Goal: Book appointment/travel/reservation

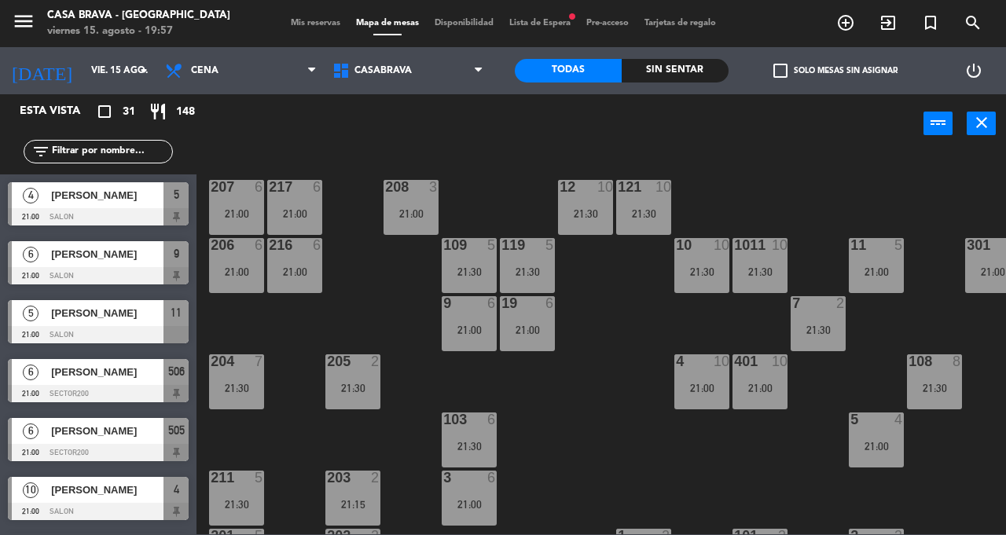
click at [301, 269] on div "21:00" at bounding box center [294, 271] width 55 height 11
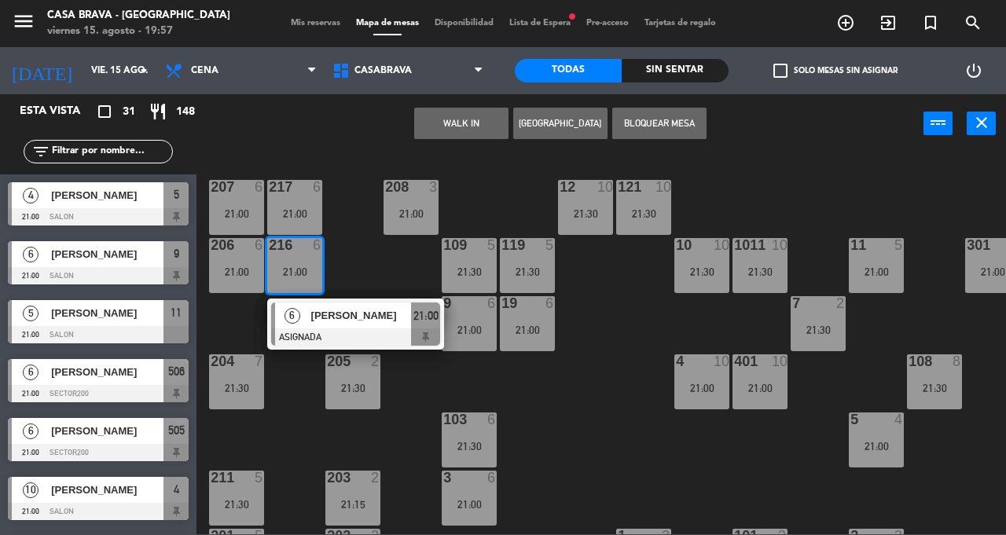
click at [593, 442] on div "207 6 21:00 208 3 21:00 217 6 21:00 12 10 21:30 121 10 21:30 304 4 21:30 206 6 …" at bounding box center [606, 344] width 799 height 382
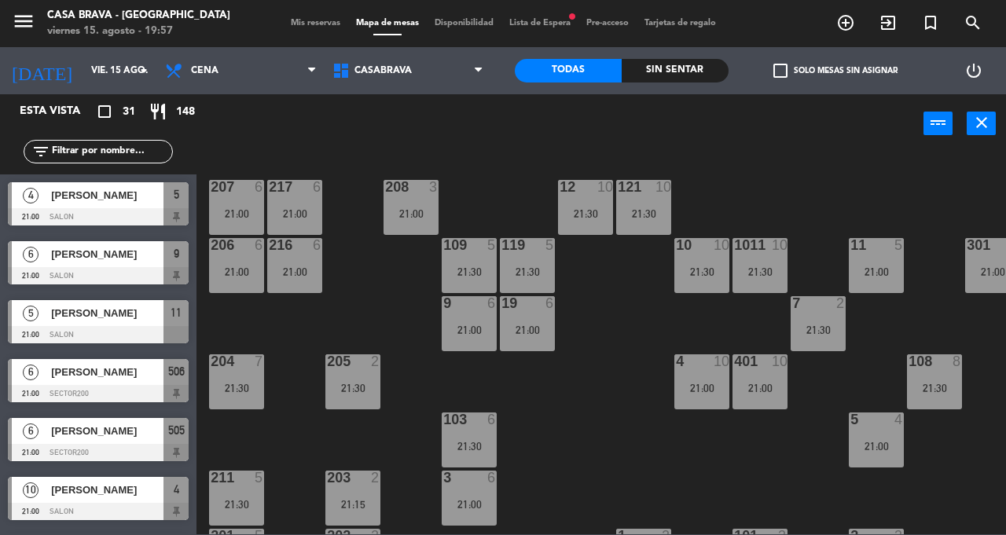
click at [290, 213] on div "21:00" at bounding box center [294, 213] width 55 height 11
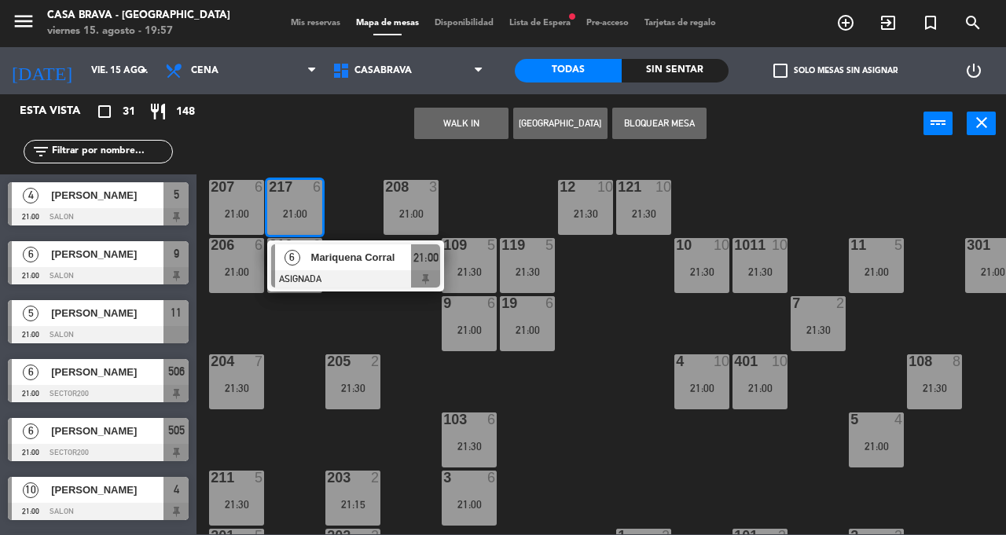
click at [638, 446] on div "207 6 21:00 208 3 21:00 217 6 21:00 6 Mariquena Corral ASIGNADA 21:00 12 10 21:…" at bounding box center [606, 344] width 799 height 382
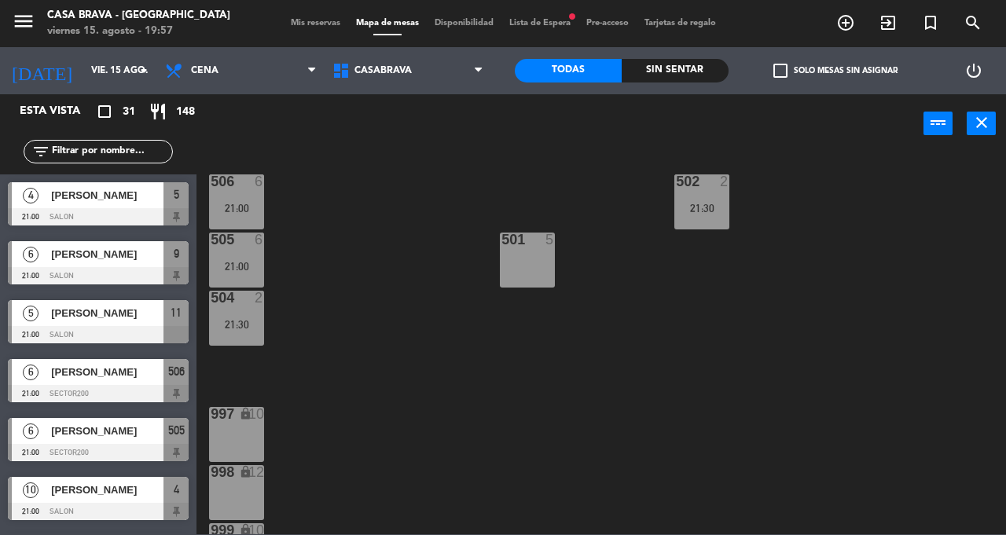
scroll to position [469, 0]
click at [469, 373] on div "207 6 21:00 208 3 21:00 217 6 21:00 12 10 21:30 121 10 21:30 304 4 21:30 206 6 …" at bounding box center [606, 344] width 799 height 382
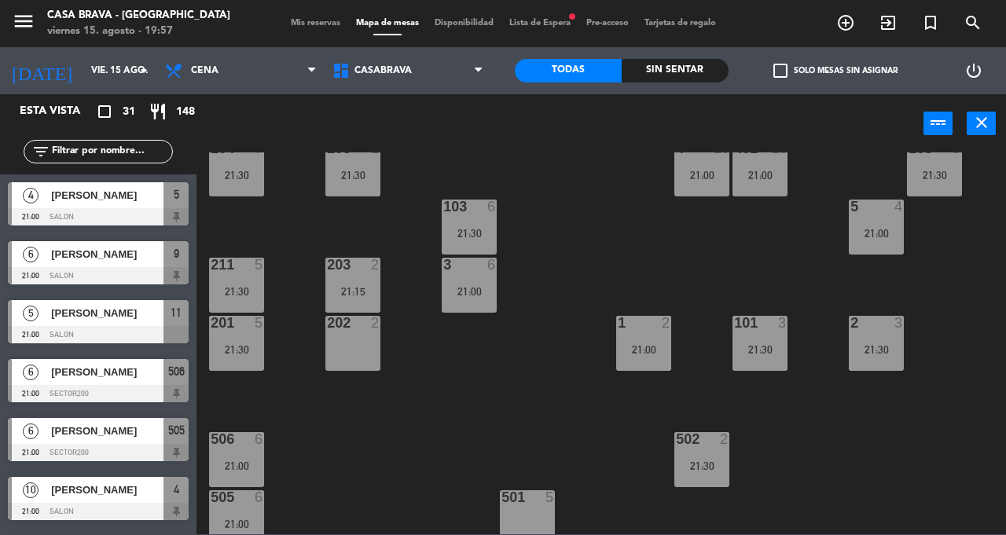
scroll to position [208, 0]
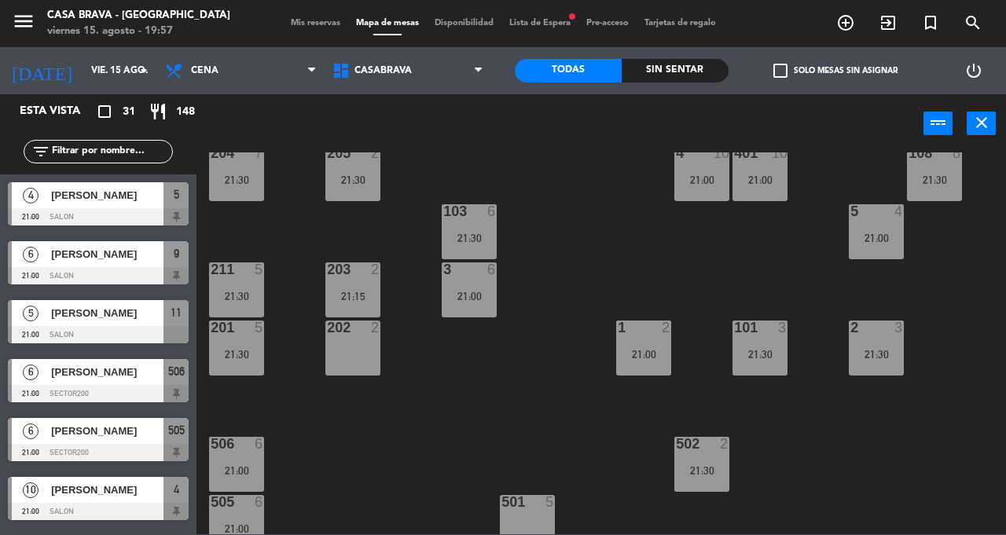
click at [241, 346] on div "201 5 21:30" at bounding box center [236, 348] width 55 height 55
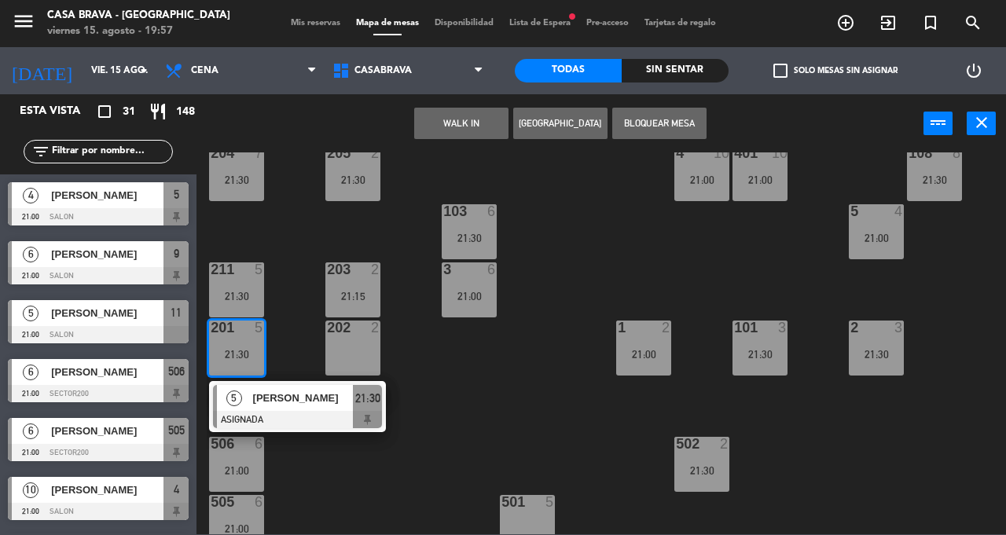
click at [508, 384] on div "207 6 21:00 208 3 21:00 217 6 21:00 12 10 21:30 121 10 21:30 304 4 21:30 206 6 …" at bounding box center [606, 344] width 799 height 382
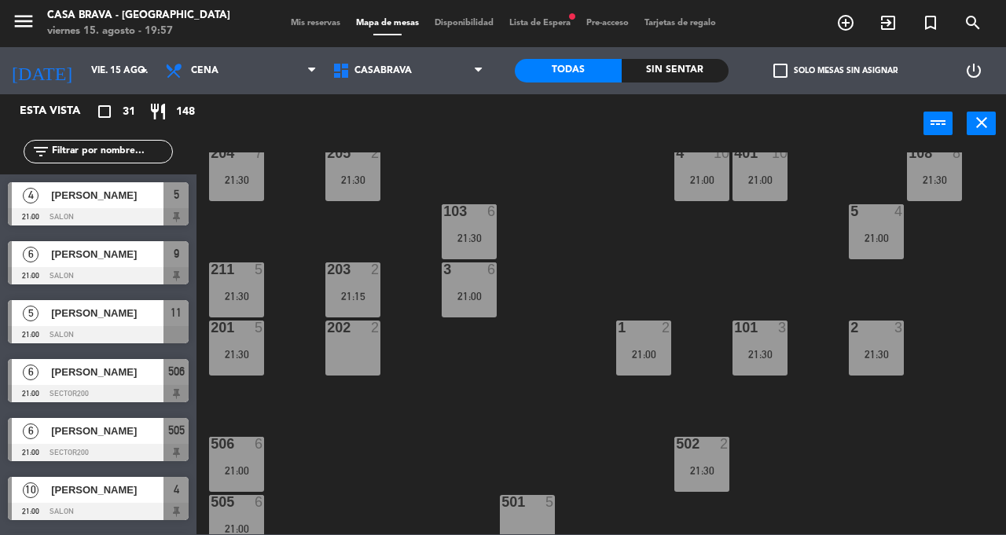
click at [237, 291] on div "21:30" at bounding box center [236, 296] width 55 height 11
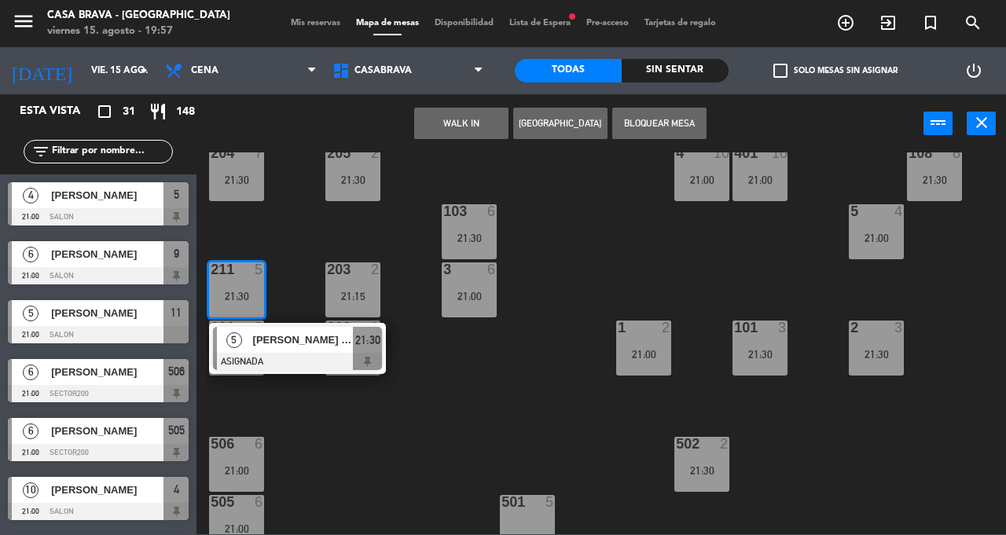
click at [561, 366] on div "207 6 21:00 208 3 21:00 217 6 21:00 12 10 21:30 121 10 21:30 304 4 21:30 206 6 …" at bounding box center [606, 344] width 799 height 382
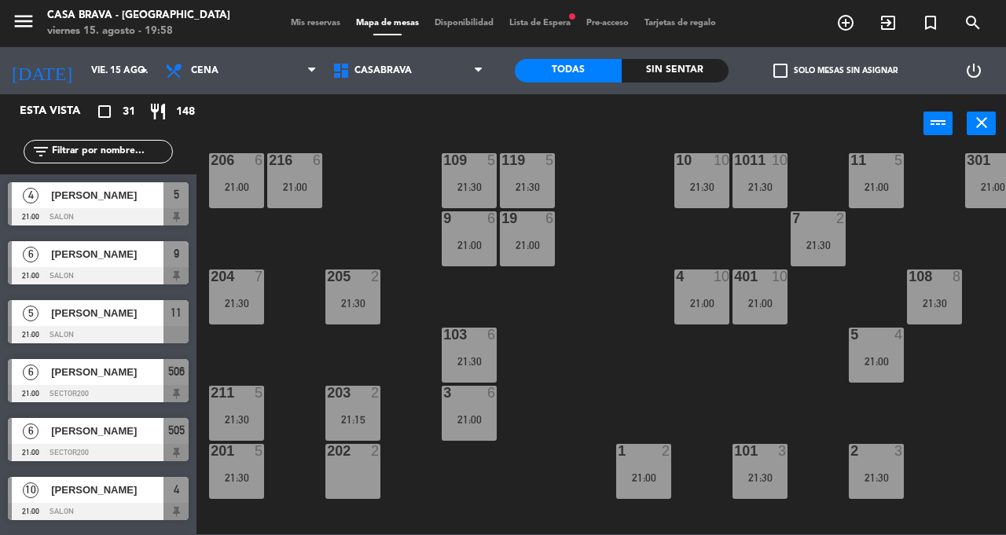
scroll to position [0, 0]
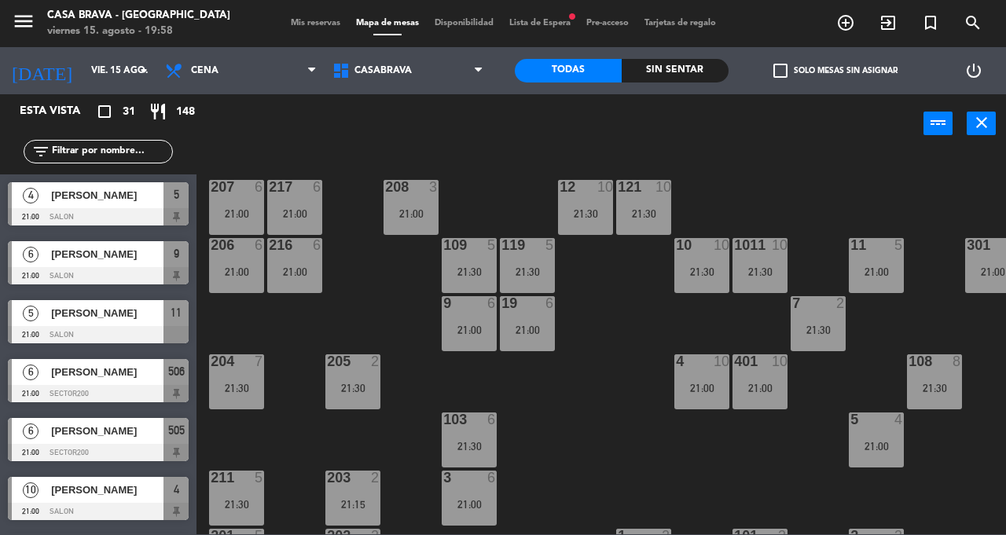
click at [706, 373] on div "4 10 21:00" at bounding box center [701, 382] width 55 height 55
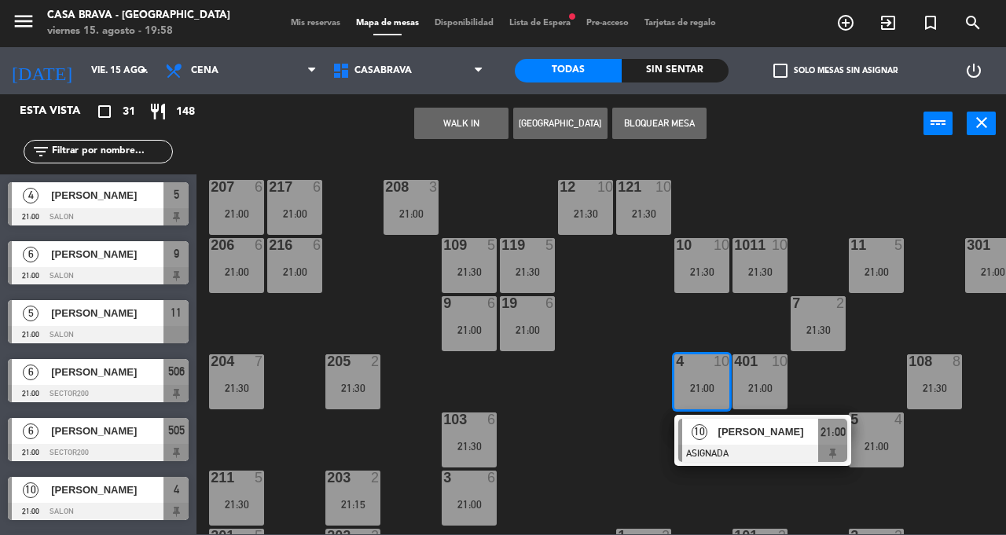
click at [594, 449] on div "207 6 21:00 208 3 21:00 217 6 21:00 12 10 21:30 121 10 21:30 304 4 21:30 206 6 …" at bounding box center [606, 344] width 799 height 382
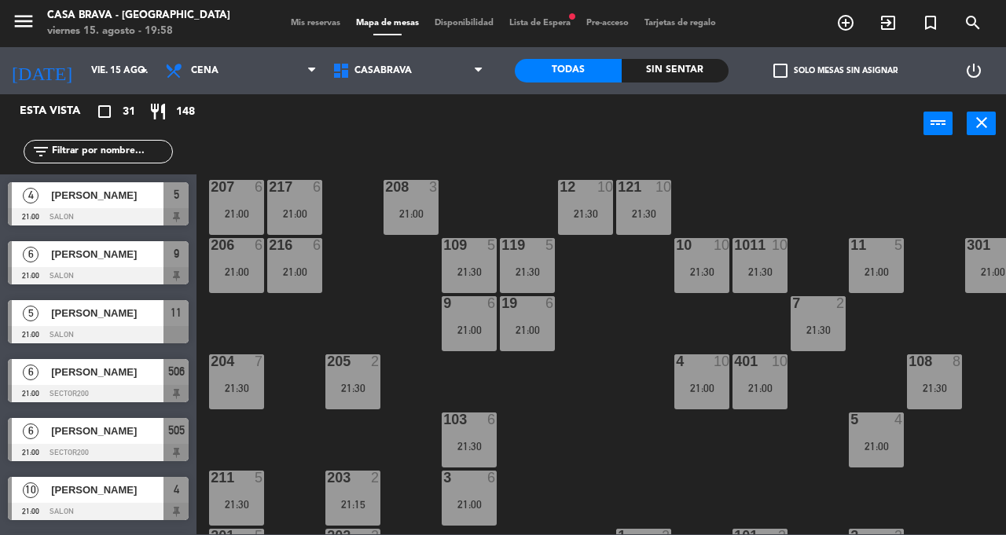
click at [698, 391] on div "21:00" at bounding box center [701, 388] width 55 height 11
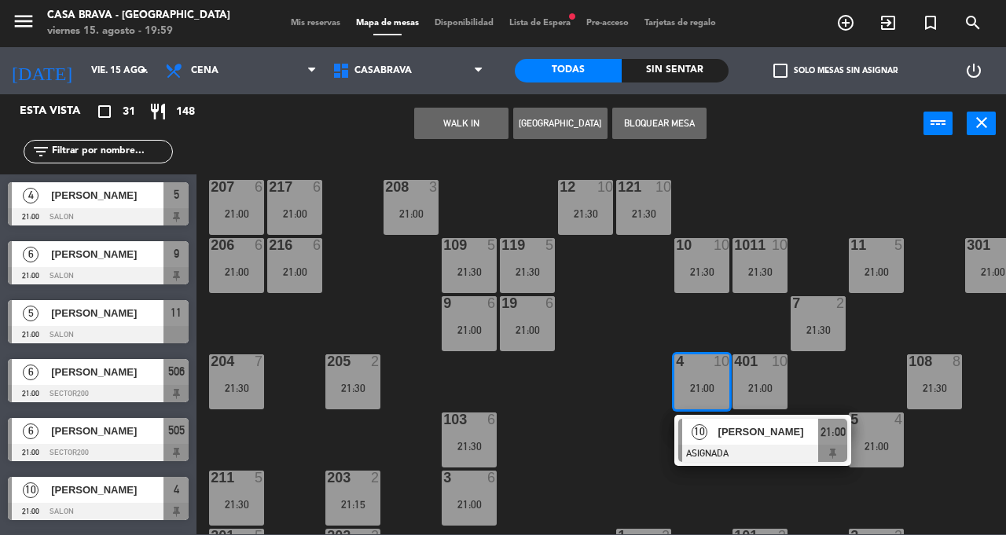
click at [579, 451] on div "207 6 21:00 208 3 21:00 217 6 21:00 12 10 21:30 121 10 21:30 304 4 21:30 206 6 …" at bounding box center [606, 344] width 799 height 382
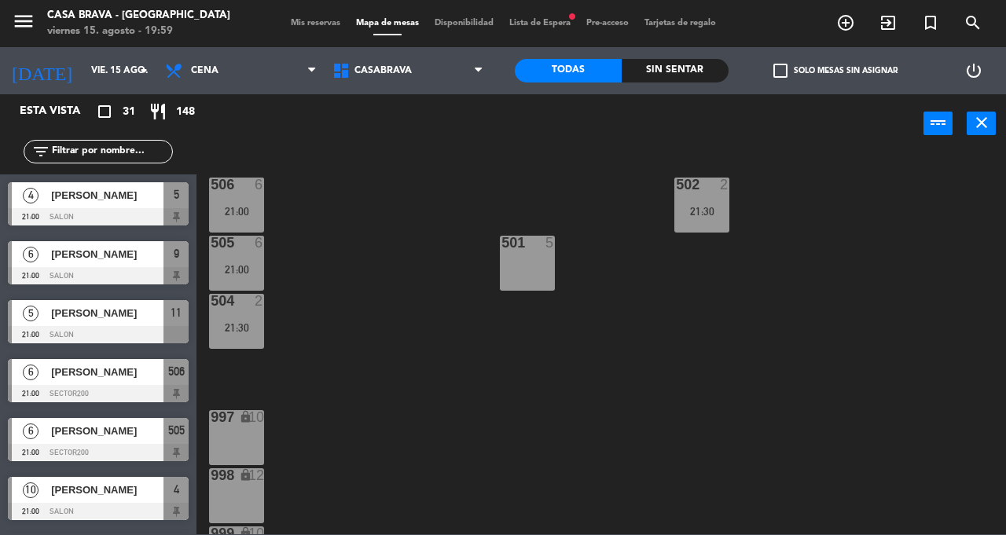
scroll to position [455, 0]
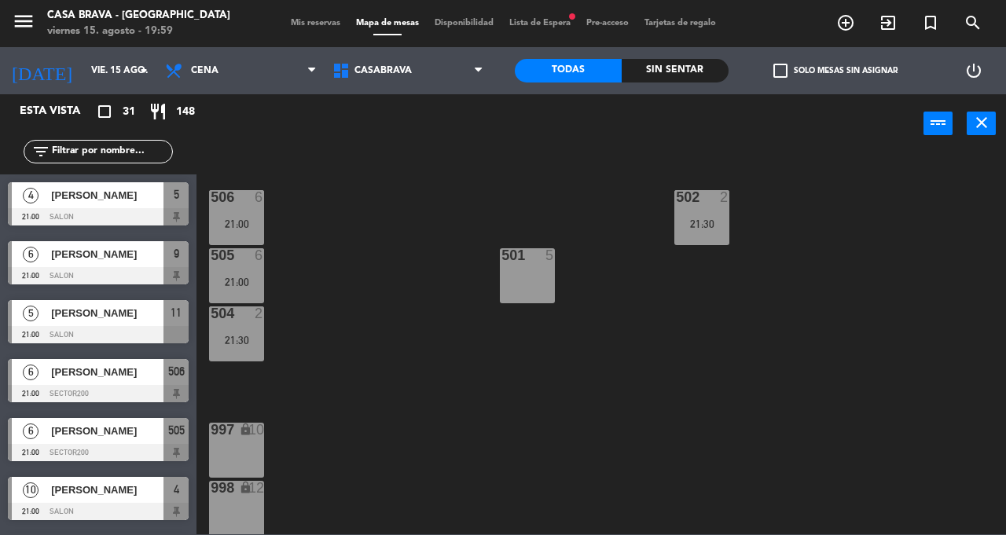
click at [498, 417] on div "207 6 21:00 208 3 21:00 217 6 21:00 12 10 21:30 121 10 21:30 304 4 21:30 206 6 …" at bounding box center [606, 344] width 799 height 382
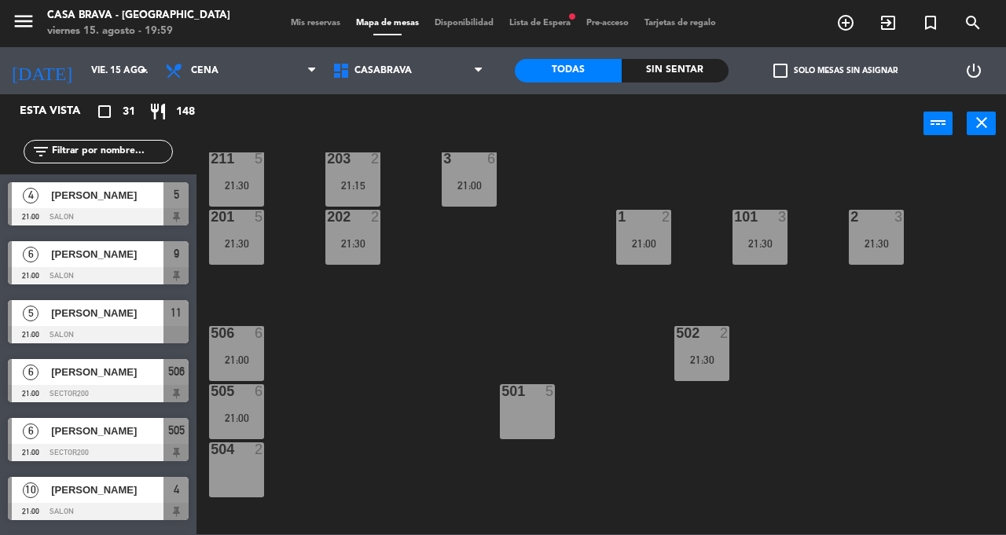
scroll to position [0, 0]
click at [395, 378] on div "207 6 21:00 208 3 21:00 217 6 21:00 12 10 21:30 121 10 21:30 304 4 21:30 206 6 …" at bounding box center [606, 344] width 799 height 382
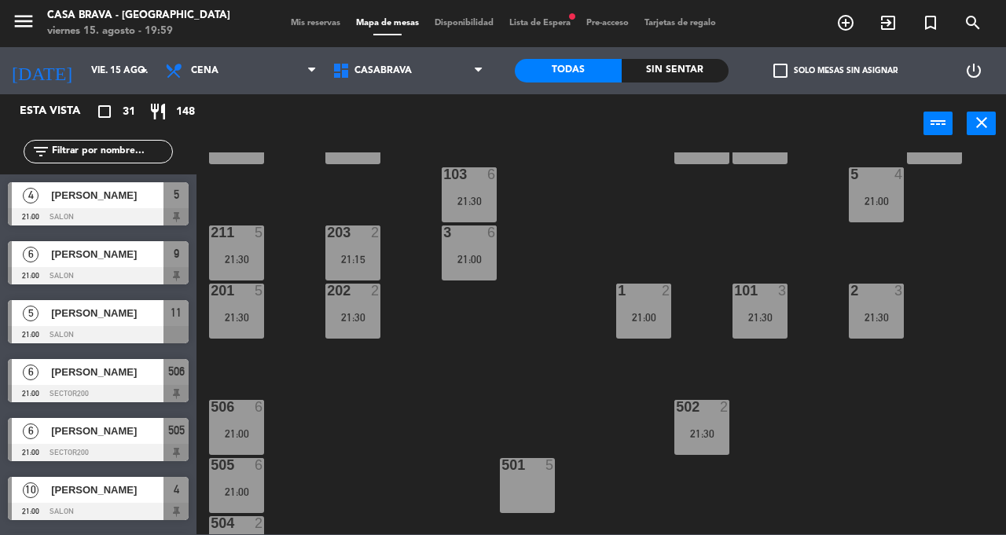
scroll to position [286, 0]
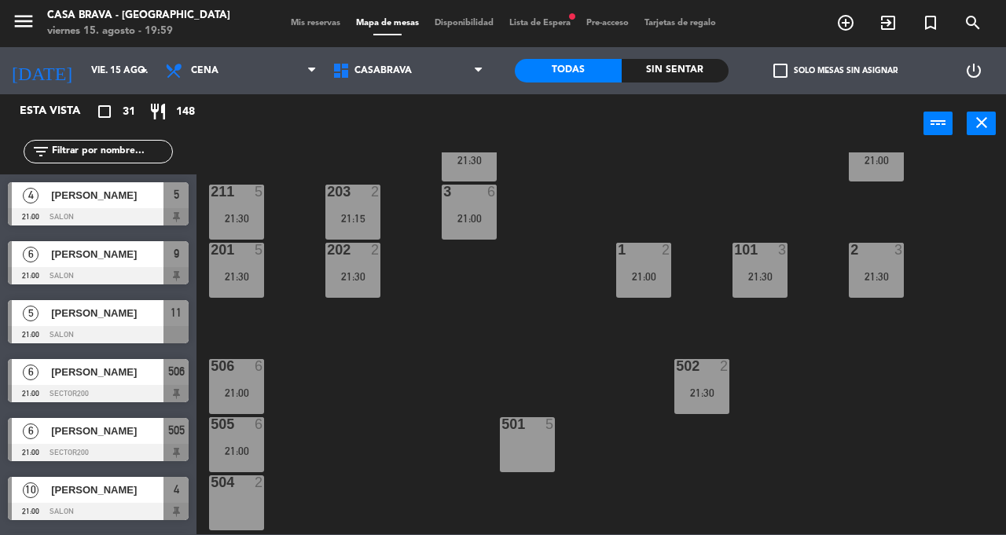
click at [241, 382] on div "506 6 21:00" at bounding box center [236, 386] width 55 height 55
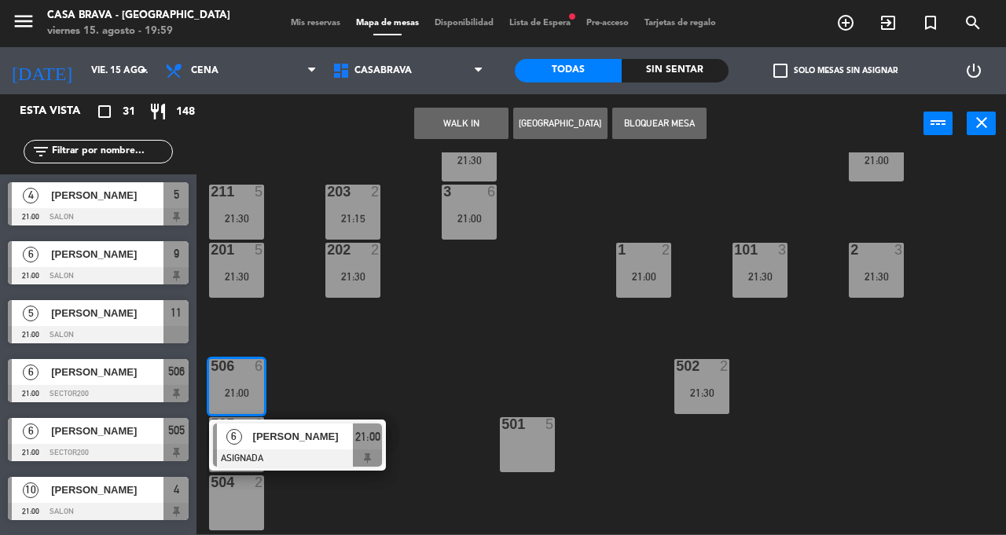
click at [377, 366] on div "207 6 21:00 208 3 21:00 217 6 21:00 12 10 21:30 121 10 21:30 304 4 21:30 206 6 …" at bounding box center [606, 344] width 799 height 382
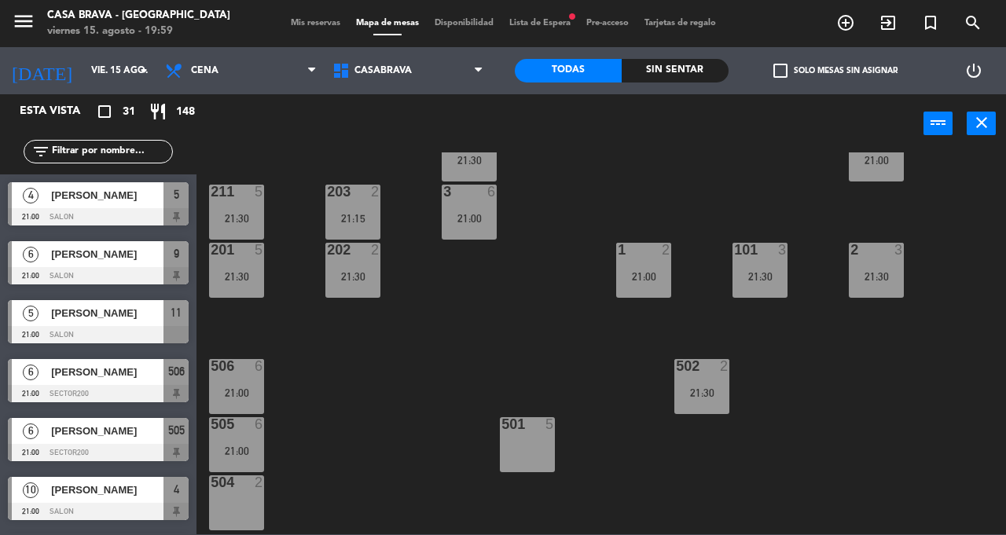
click at [245, 442] on div "505 6 21:00" at bounding box center [236, 444] width 55 height 55
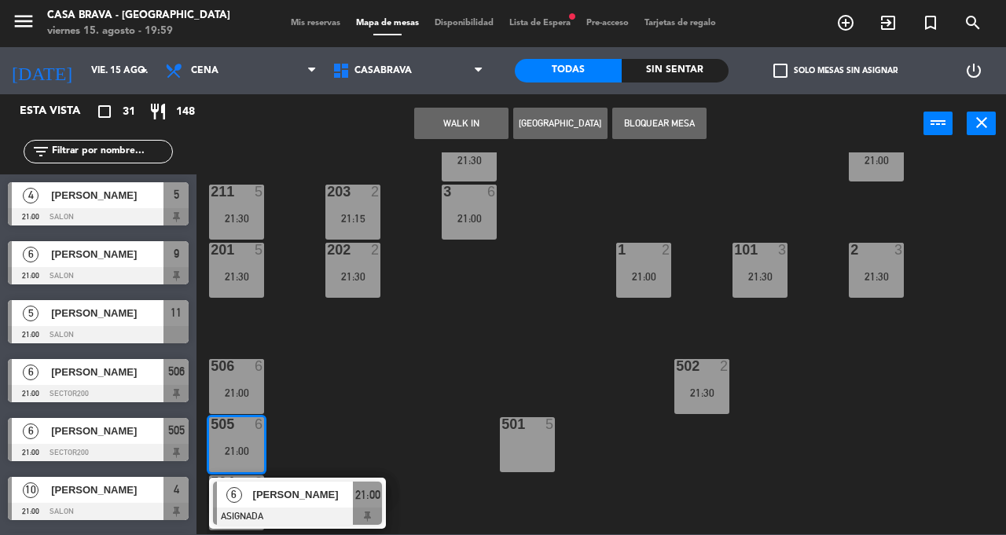
click at [399, 363] on div "207 6 21:00 208 3 21:00 217 6 21:00 12 10 21:30 121 10 21:30 304 4 21:30 206 6 …" at bounding box center [606, 344] width 799 height 382
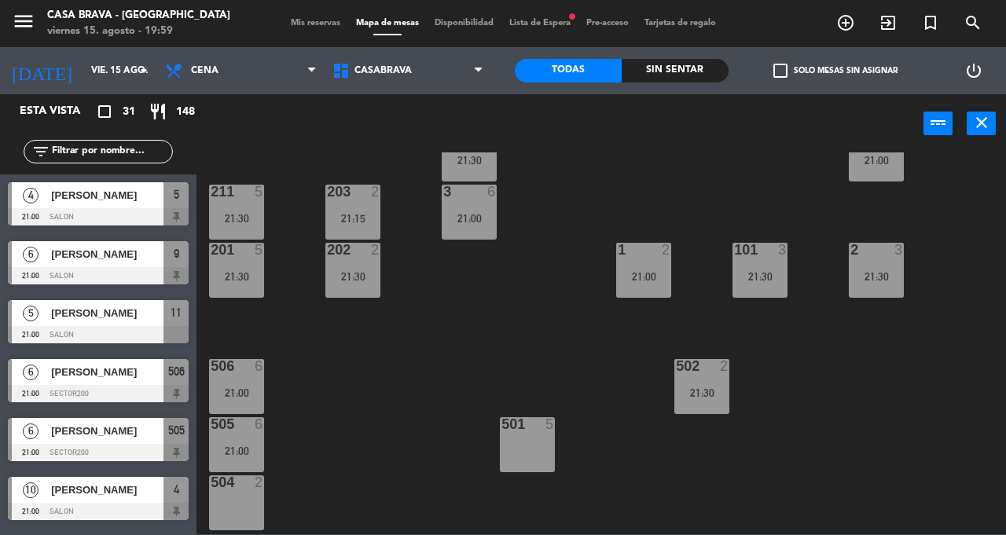
click at [230, 263] on div "201 5 21:30" at bounding box center [236, 270] width 55 height 55
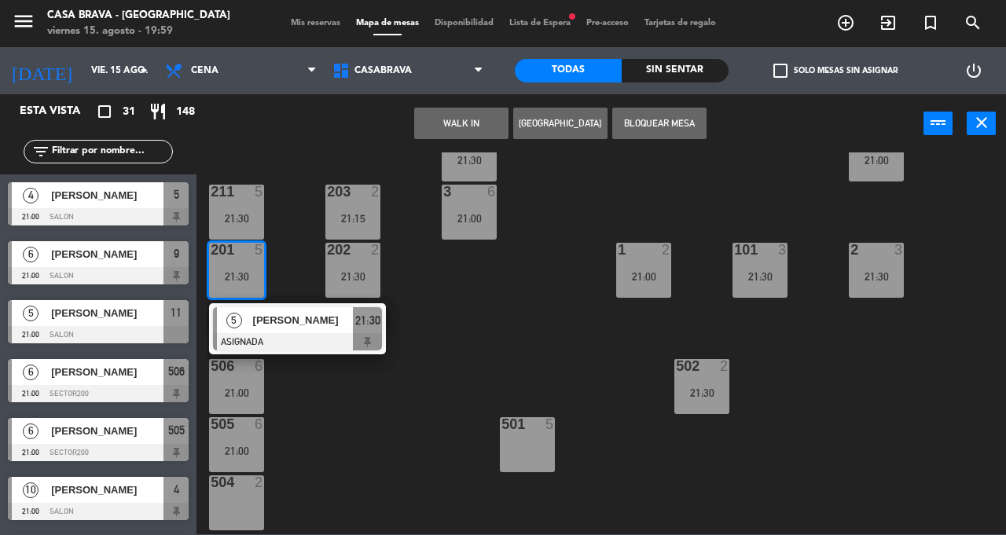
click at [488, 340] on div "207 6 21:00 208 3 21:00 217 6 21:00 12 10 21:30 121 10 21:30 304 4 21:30 206 6 …" at bounding box center [606, 344] width 799 height 382
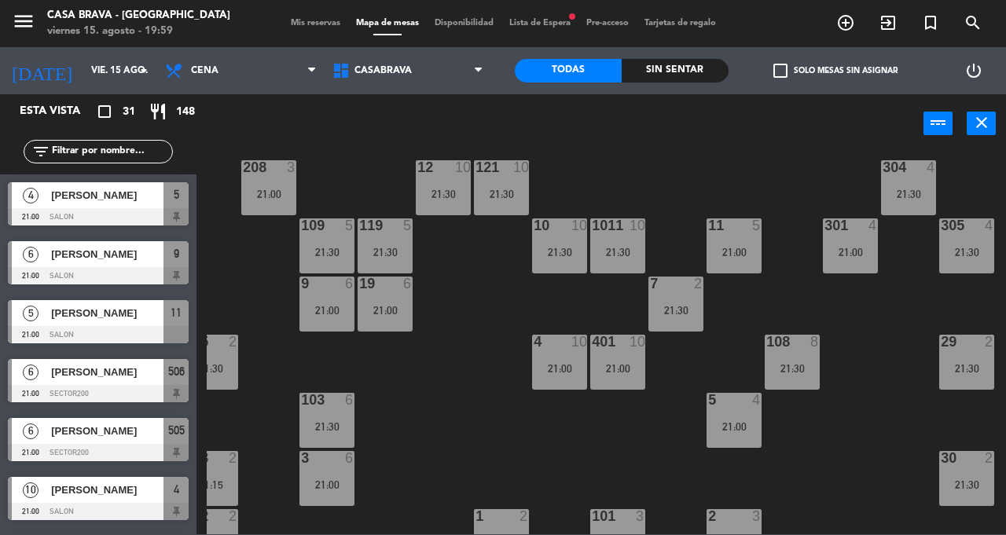
scroll to position [0, 142]
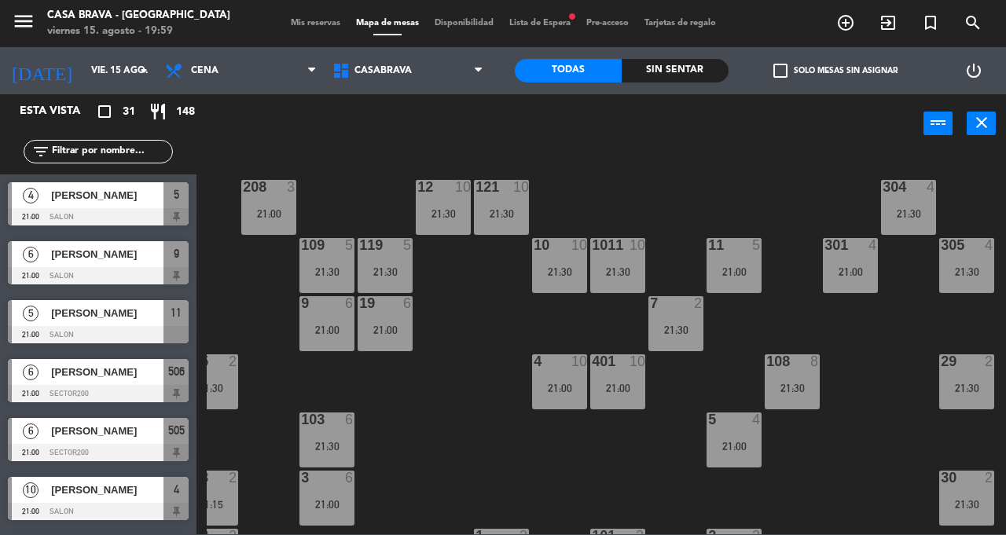
click at [884, 252] on div "4" at bounding box center [877, 245] width 26 height 14
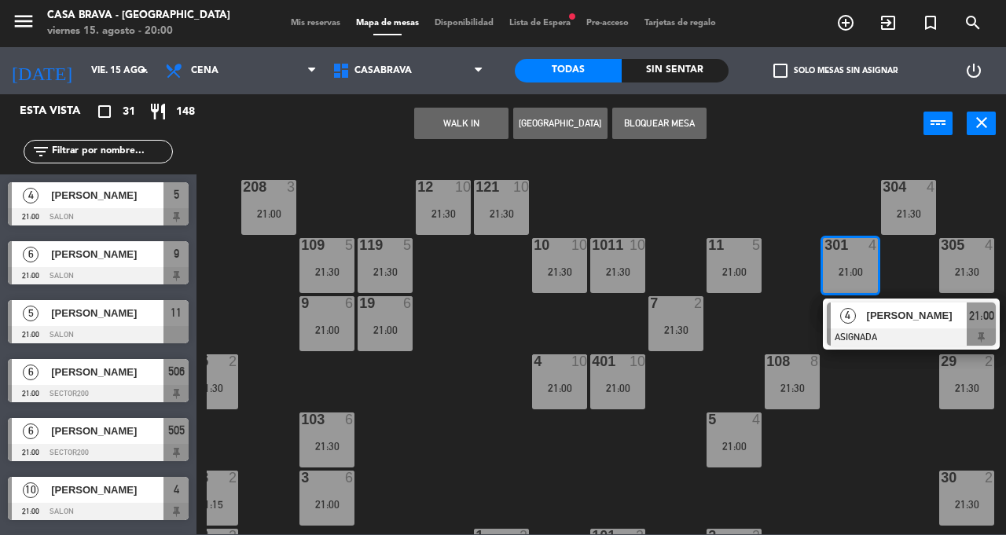
click at [869, 410] on div "207 6 21:00 208 3 21:00 217 6 21:00 12 10 21:30 121 10 21:30 304 4 21:30 206 6 …" at bounding box center [606, 344] width 799 height 382
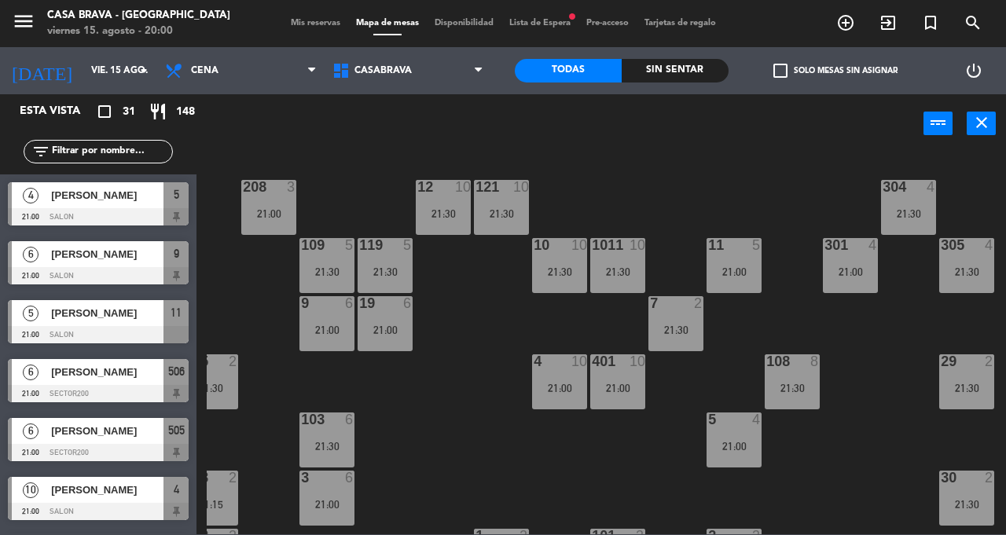
click at [953, 262] on div "305 4 21:30" at bounding box center [966, 265] width 55 height 55
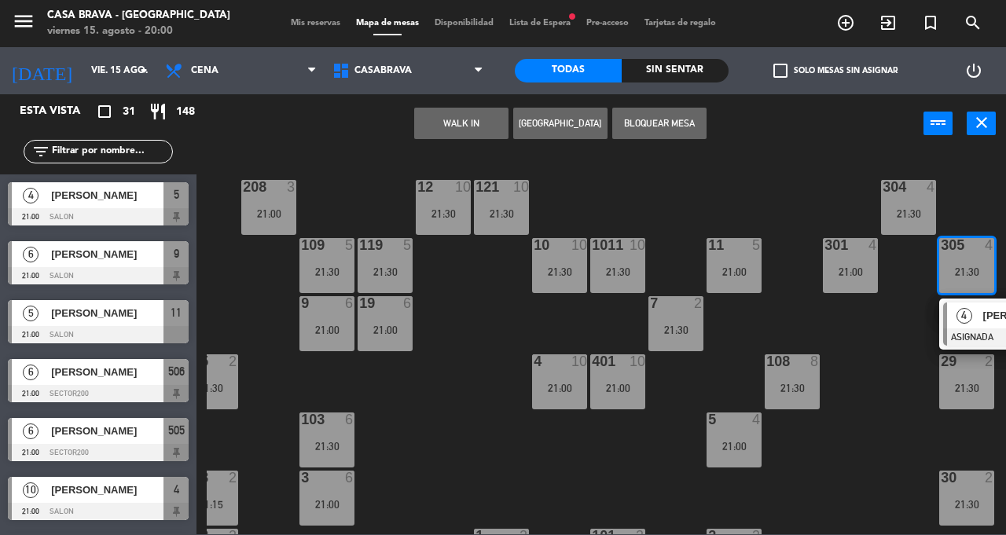
click at [885, 405] on div "207 6 21:00 208 3 21:00 217 6 21:00 12 10 21:30 121 10 21:30 304 4 21:30 206 6 …" at bounding box center [606, 344] width 799 height 382
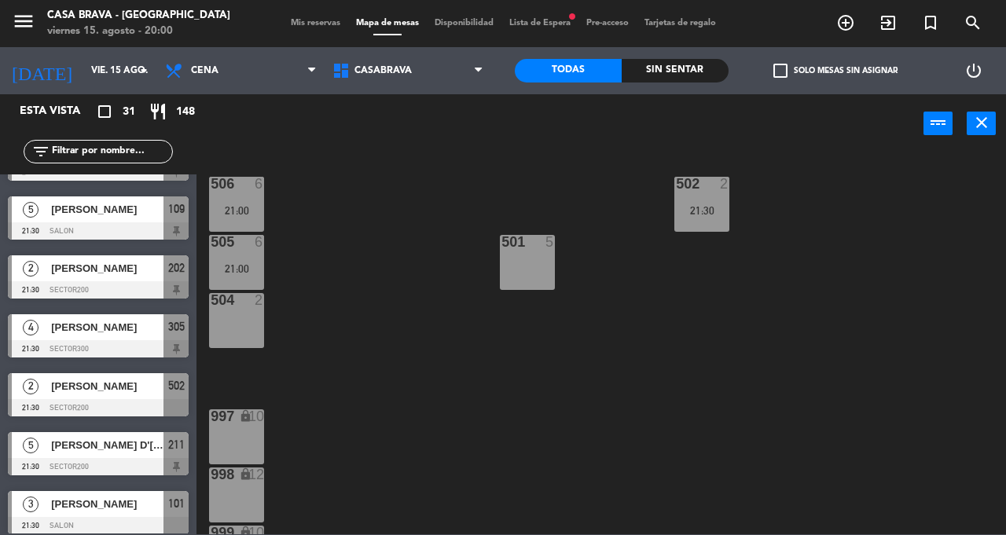
scroll to position [483, 0]
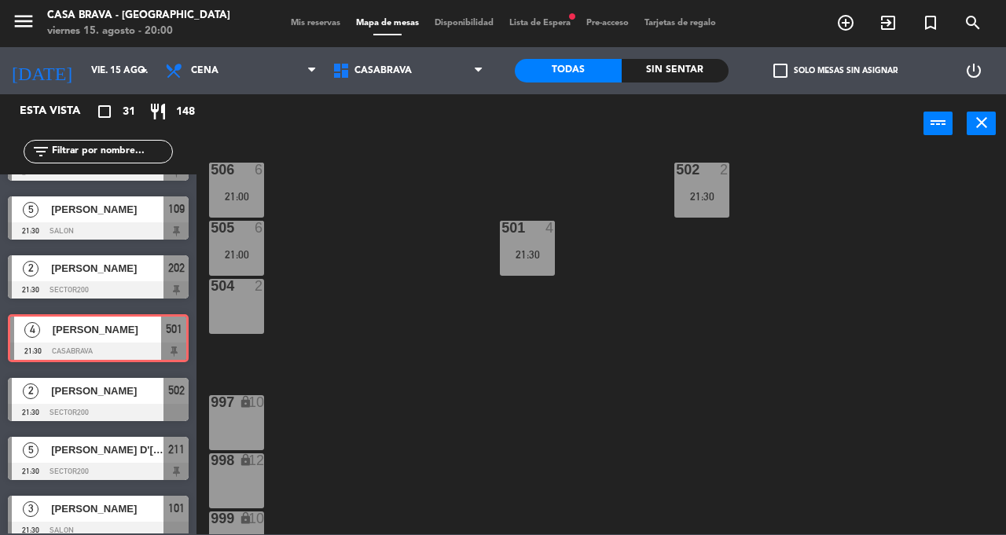
click at [404, 355] on div "207 6 21:00 208 3 21:00 217 6 21:00 12 10 21:30 121 10 21:30 304 4 21:30 206 6 …" at bounding box center [606, 344] width 799 height 382
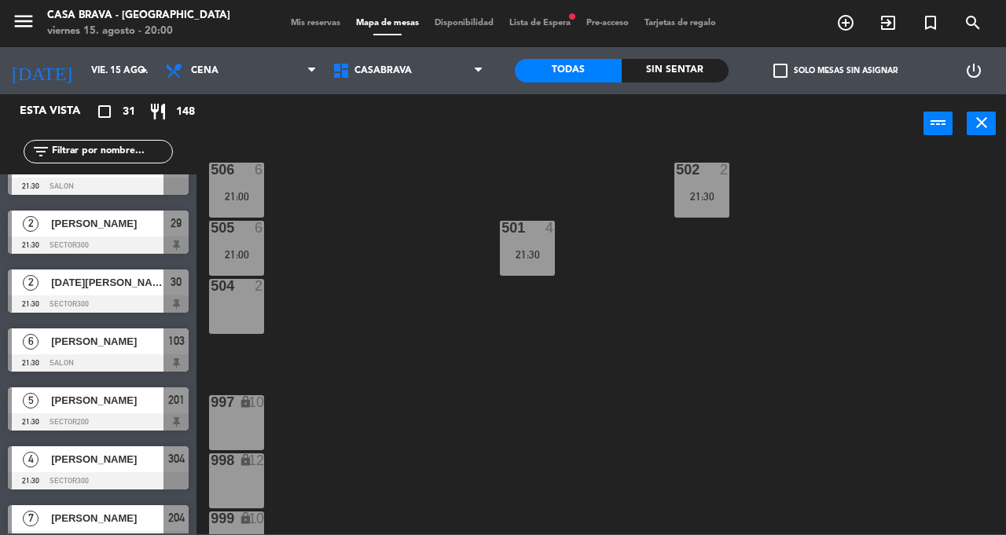
scroll to position [1406, 0]
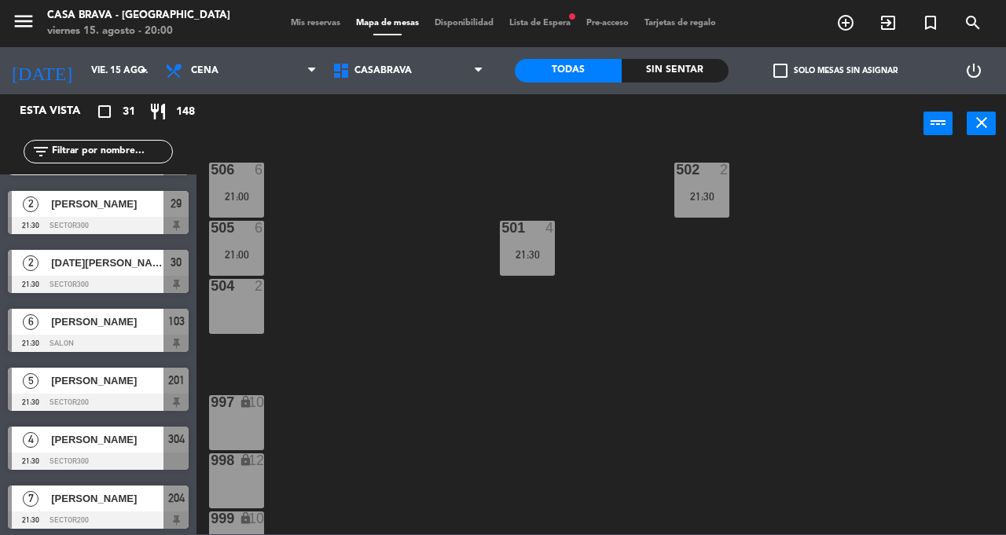
click at [392, 297] on div "207 6 21:00 208 3 21:00 217 6 21:00 12 10 21:30 121 10 21:30 304 4 21:30 206 6 …" at bounding box center [606, 344] width 799 height 382
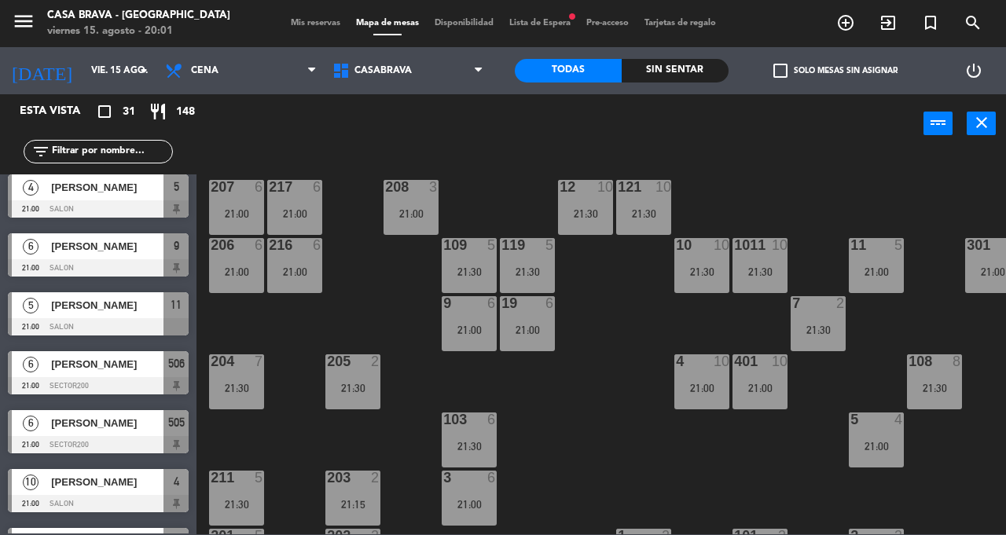
scroll to position [0, 142]
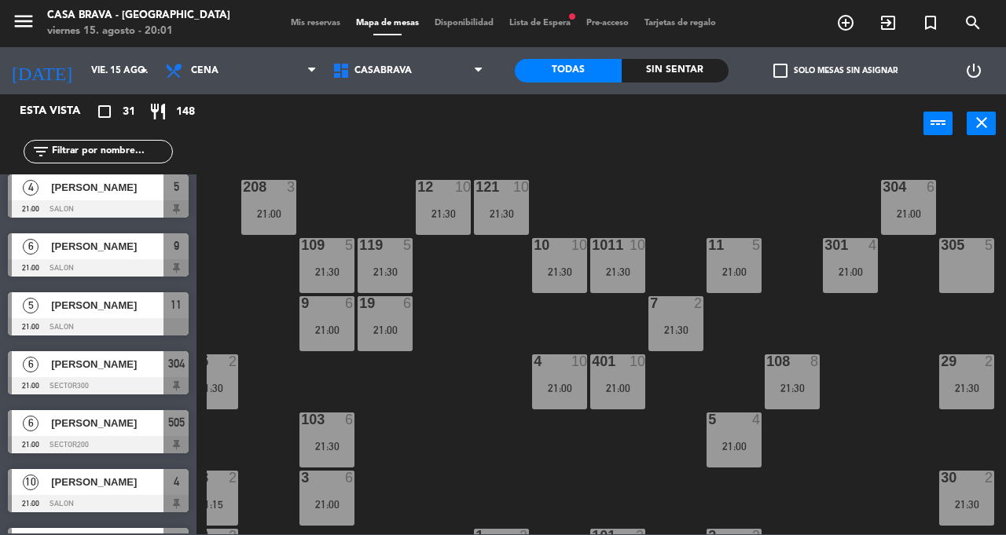
click at [454, 401] on div "207 6 21:00 208 3 21:00 217 6 21:00 12 10 21:30 121 10 21:30 304 6 21:00 206 6 …" at bounding box center [606, 344] width 799 height 382
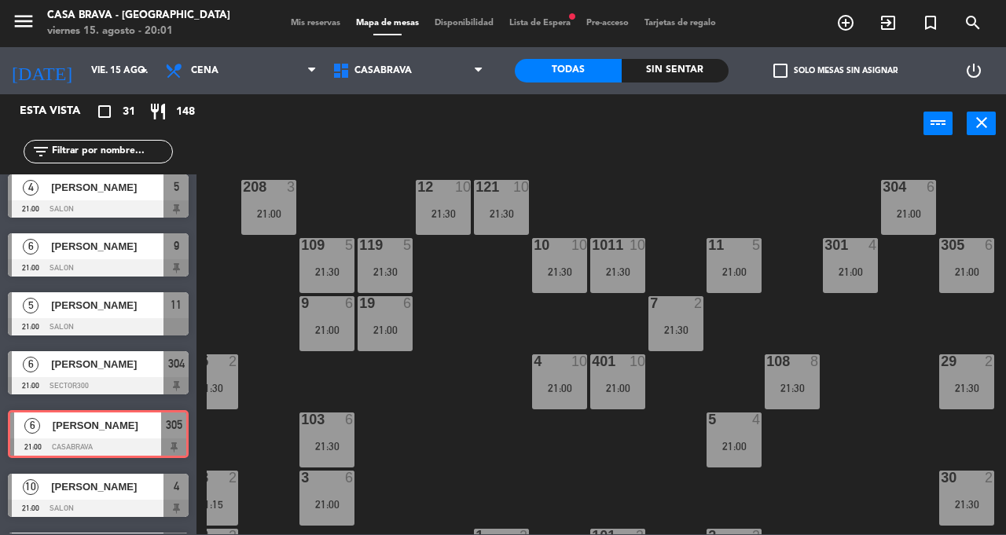
click at [879, 395] on div "207 6 21:00 208 3 21:00 217 6 21:00 12 10 21:30 121 10 21:30 304 6 21:00 206 6 …" at bounding box center [606, 344] width 799 height 382
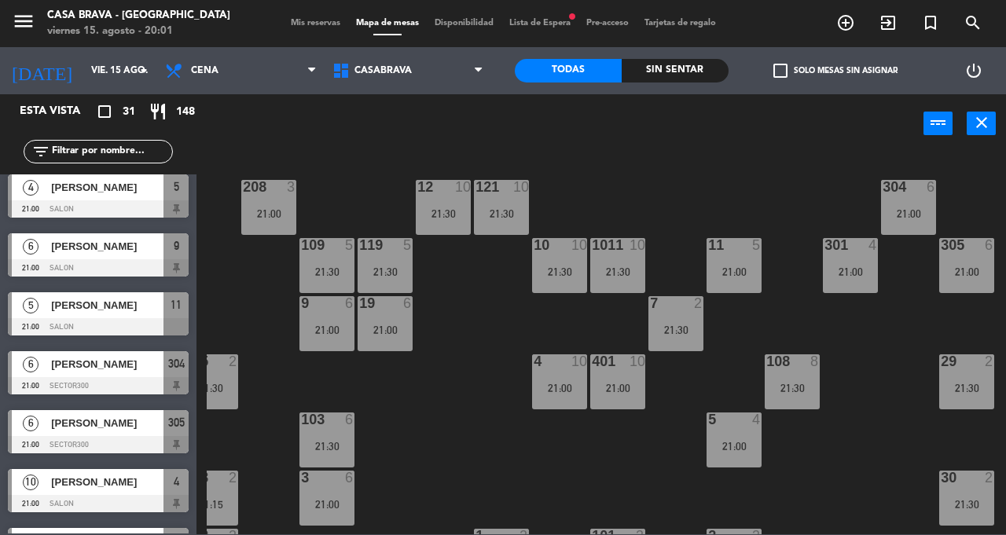
click at [953, 271] on div "21:00" at bounding box center [966, 271] width 55 height 11
click at [890, 384] on div "207 6 21:00 208 3 21:00 217 6 21:00 12 10 21:30 121 10 21:30 304 6 21:00 206 6 …" at bounding box center [606, 344] width 799 height 382
click at [913, 206] on div "304 6 21:00" at bounding box center [908, 207] width 55 height 55
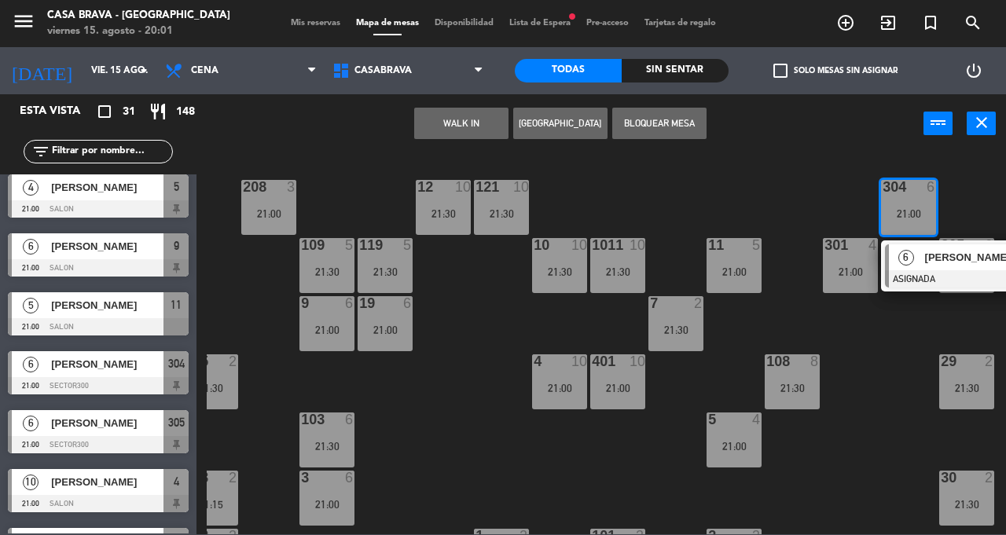
click at [879, 431] on div "207 6 21:00 208 3 21:00 217 6 21:00 12 10 21:30 121 10 21:30 304 6 21:00 6 [PER…" at bounding box center [606, 344] width 799 height 382
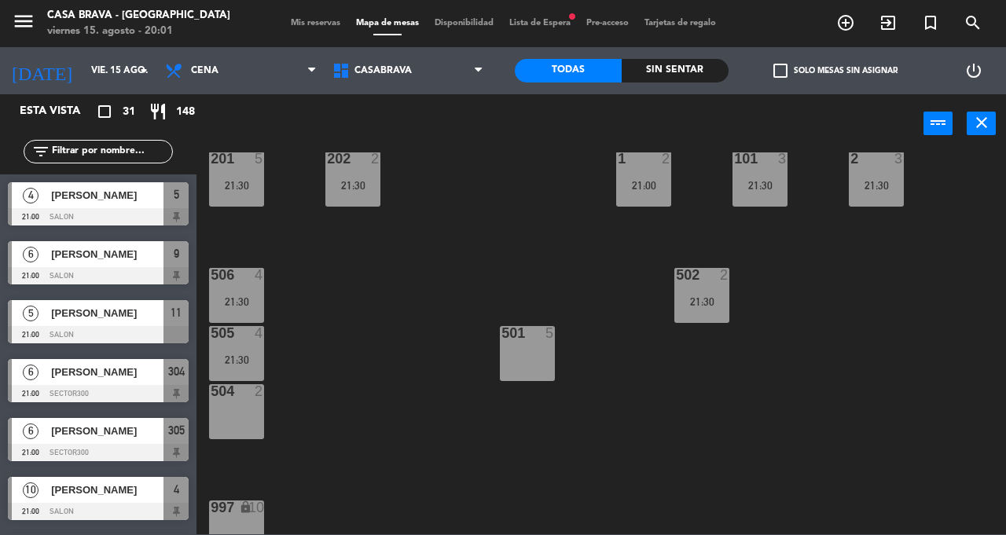
scroll to position [0, 0]
click at [391, 373] on div "207 6 21:00 208 3 21:00 217 6 21:00 12 10 21:30 121 10 21:30 304 6 21:00 206 6 …" at bounding box center [606, 344] width 799 height 382
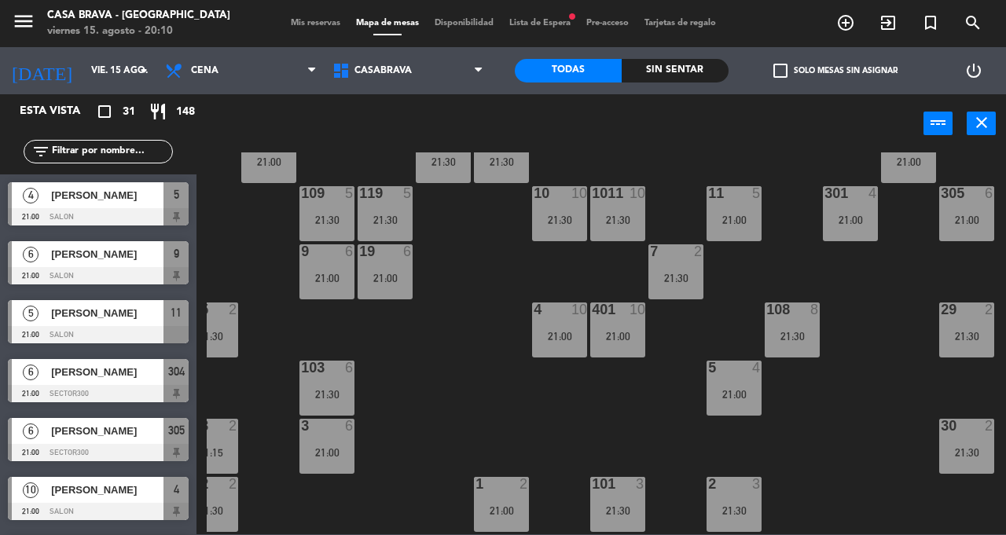
scroll to position [53, 142]
click at [836, 398] on div "207 6 21:00 208 3 21:00 217 6 21:00 12 10 21:30 121 10 21:30 304 6 21:00 206 6 …" at bounding box center [606, 344] width 799 height 382
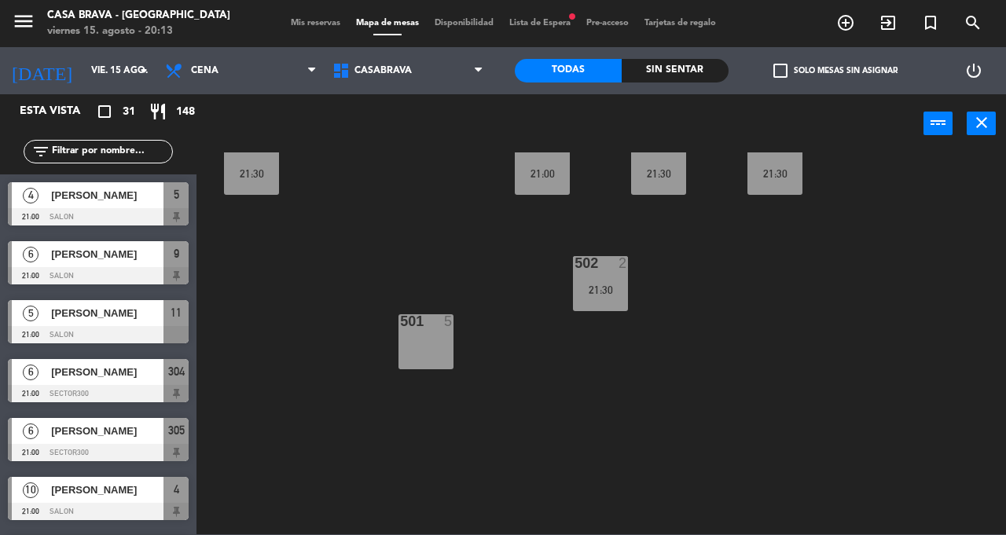
scroll to position [389, 0]
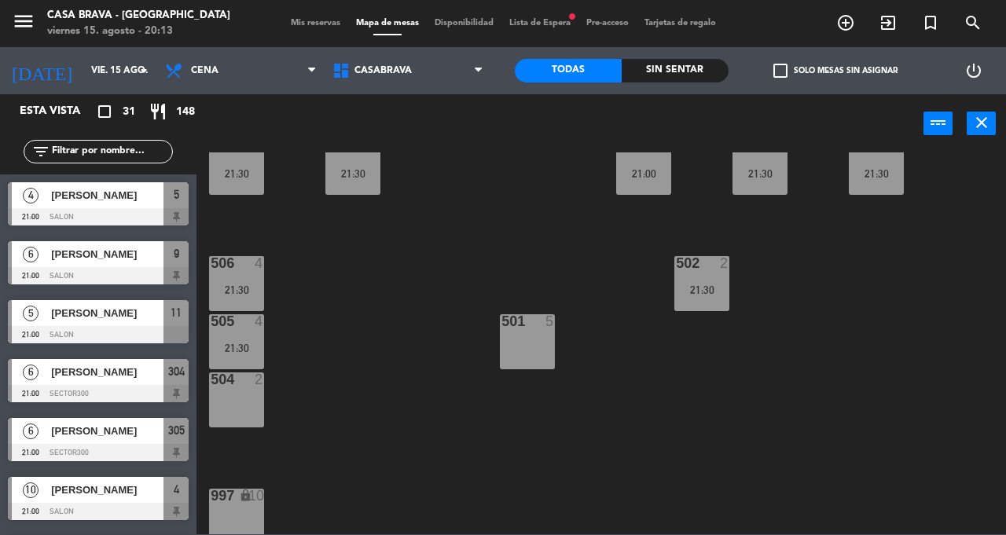
click at [291, 20] on span "Mis reservas" at bounding box center [315, 23] width 65 height 9
